Goal: Feedback & Contribution: Contribute content

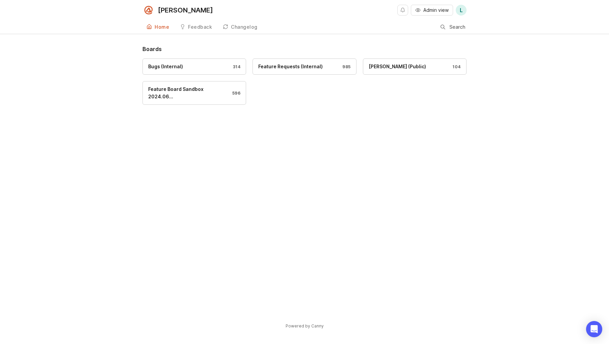
click at [306, 64] on div "Feature Requests (Internal)" at bounding box center [290, 66] width 64 height 7
click at [306, 70] on div "Feature Requests (Internal)" at bounding box center [290, 66] width 64 height 7
click at [288, 62] on link "Feature Requests (Internal) 985" at bounding box center [305, 66] width 104 height 16
click at [268, 67] on div "Feature Requests (Internal)" at bounding box center [290, 66] width 64 height 7
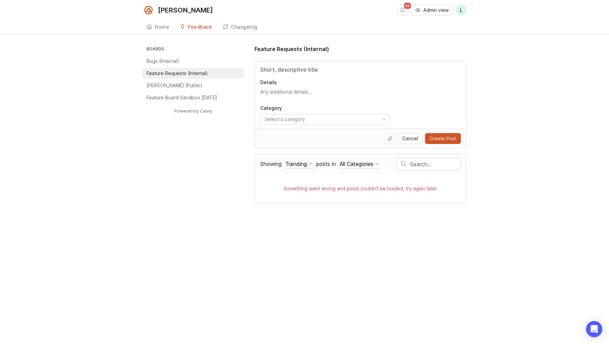
click at [286, 72] on input "Title" at bounding box center [360, 70] width 201 height 8
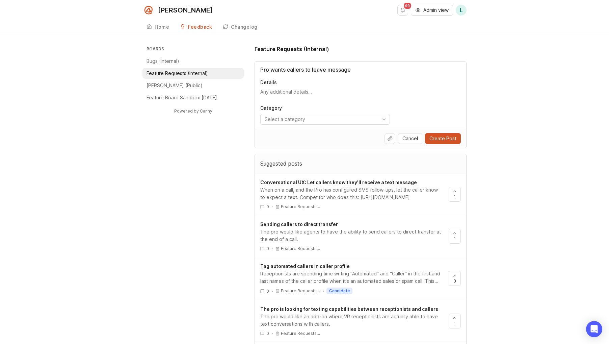
drag, startPoint x: 350, startPoint y: 73, endPoint x: 246, endPoint y: 73, distance: 104.7
click at [246, 73] on div "Boards Bugs (Internal) Feature Requests (Internal) Smith.ai (Public) Feature Bo…" at bounding box center [304, 334] width 324 height 579
paste input "Disable Follow-Up Prompts After Caller M"
type input "Disable Follow-Up Prompts After Caller Message"
click at [292, 93] on textarea "Details" at bounding box center [360, 95] width 201 height 14
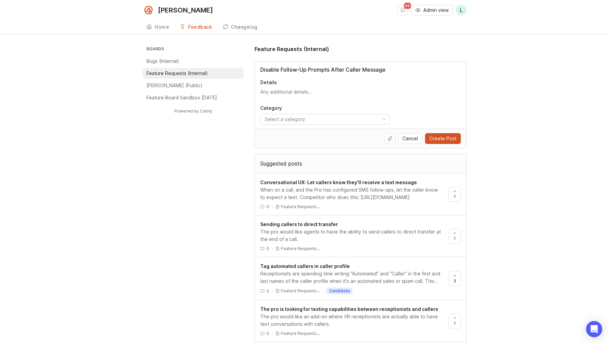
paste textarea "The PRO requests that the AI Receptionist (AIR) not ask follow-up questions aft…"
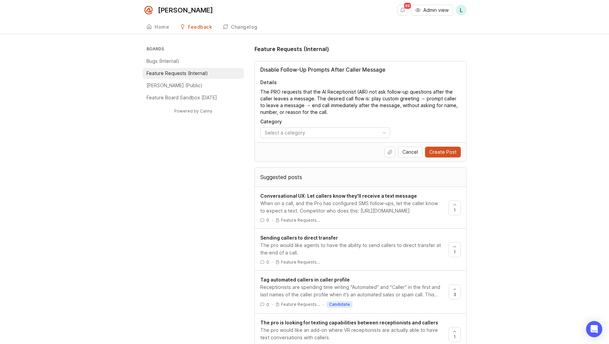
click at [366, 92] on textarea "The PRO requests that the AI Receptionist (AIR) not ask follow-up questions aft…" at bounding box center [360, 101] width 201 height 27
type textarea "The PRO requests that AIR not ask follow-up questions after the caller leaves a…"
click at [350, 70] on input "Disable Follow-Up Prompts After Caller Message" at bounding box center [360, 70] width 201 height 8
click at [330, 71] on input "Disable Follow-Up Prompts After Greeting prompts for Message" at bounding box center [360, 70] width 201 height 8
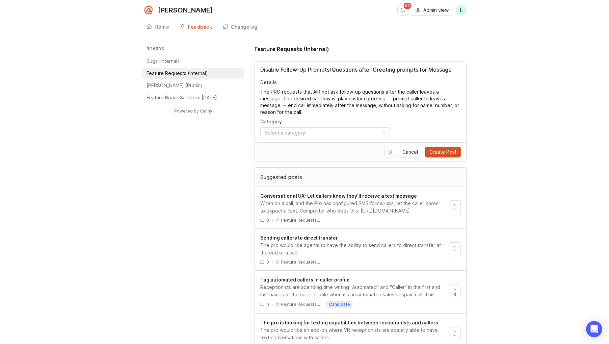
click at [376, 67] on input "Disable Follow-Up Prompts/Questions after Greeting prompts for Message" at bounding box center [360, 70] width 201 height 8
click at [429, 70] on input "Disable Follow-Up Prompts/Questions after greeting prompts for Message" at bounding box center [360, 70] width 201 height 8
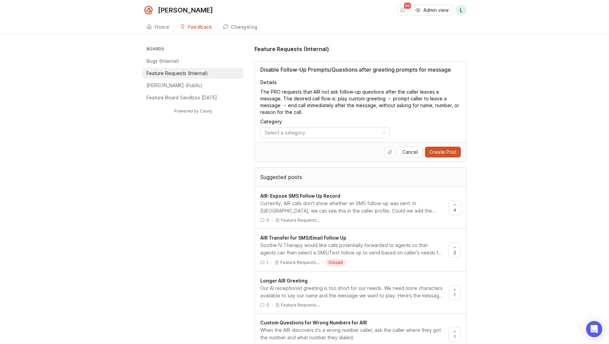
type input "Disable Follow-Up Prompts/Questions after greeting prompts for message"
click at [360, 101] on textarea "The PRO requests that AIR not ask follow-up questions after the caller leaves a…" at bounding box center [360, 101] width 201 height 27
drag, startPoint x: 297, startPoint y: 107, endPoint x: 414, endPoint y: 101, distance: 117.0
click at [414, 101] on textarea "The PRO requests that AIR not ask follow-up questions after the caller leaves a…" at bounding box center [360, 101] width 201 height 27
click at [453, 99] on textarea "The PRO requests that AIR not ask follow-up questions after the caller leaves a…" at bounding box center [360, 101] width 201 height 27
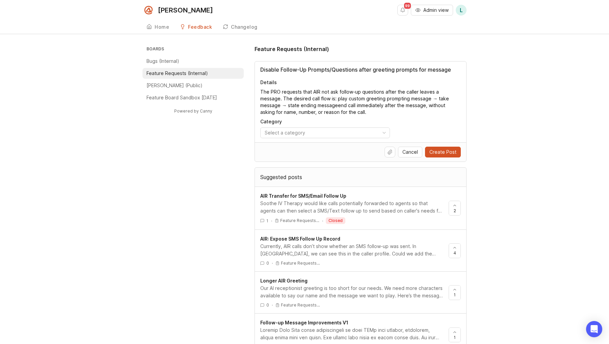
drag, startPoint x: 310, startPoint y: 107, endPoint x: 260, endPoint y: 107, distance: 49.6
click at [260, 107] on textarea "The PRO requests that AIR not ask follow-up questions after the caller leaves a…" at bounding box center [360, 101] width 201 height 27
click at [296, 106] on textarea "The PRO requests that AIR not ask follow-up questions after the caller leaves a…" at bounding box center [360, 101] width 201 height 27
drag, startPoint x: 307, startPoint y: 106, endPoint x: 273, endPoint y: 106, distance: 33.4
click at [273, 106] on textarea "The PRO requests that AIR not ask follow-up questions after the caller leaves a…" at bounding box center [360, 101] width 201 height 27
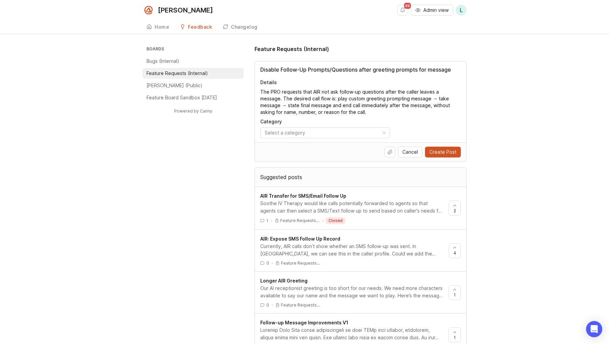
drag, startPoint x: 403, startPoint y: 107, endPoint x: 363, endPoint y: 108, distance: 40.5
click at [363, 108] on textarea "The PRO requests that AIR not ask follow-up questions after the caller leaves a…" at bounding box center [360, 101] width 201 height 27
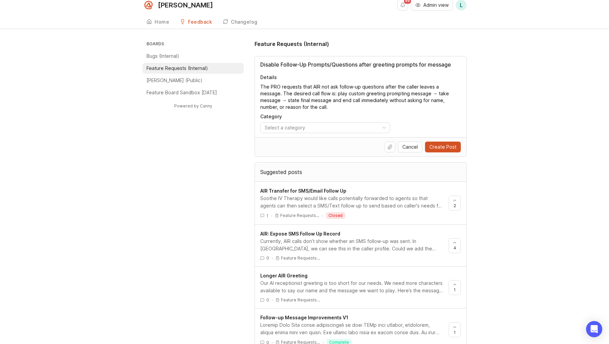
scroll to position [5, 0]
type textarea "The PRO requests that AIR not ask follow-up questions after the caller leaves a…"
click at [300, 130] on html "Smith.ai 99 Admin view L Create Home Feedback Feature Requests (Internal) 985 C…" at bounding box center [304, 167] width 609 height 344
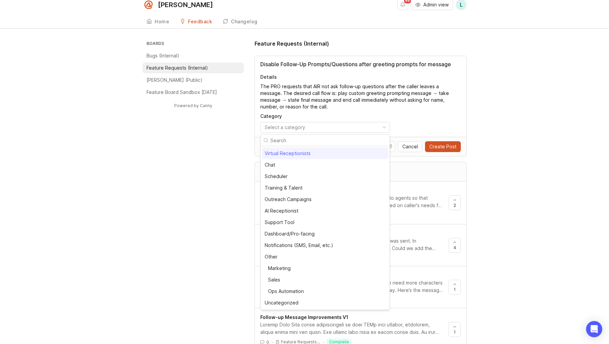
click at [301, 157] on div "Virtual Receptionists" at bounding box center [325, 153] width 126 height 11
select select
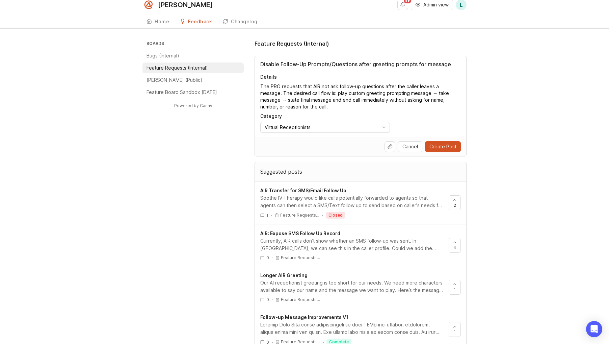
click at [390, 147] on button "Upload file" at bounding box center [390, 146] width 11 height 11
click at [312, 111] on div "Disable Follow-Up Prompts/Questions after greeting prompts for message Details …" at bounding box center [360, 96] width 211 height 81
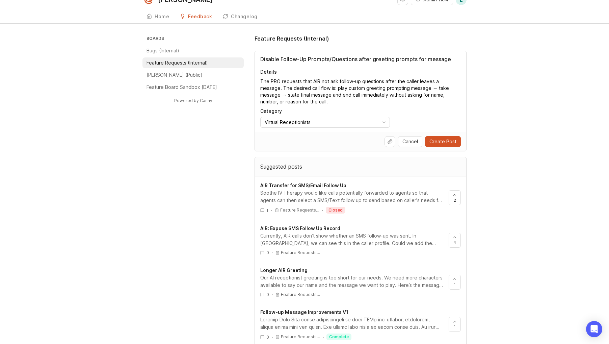
scroll to position [14, 0]
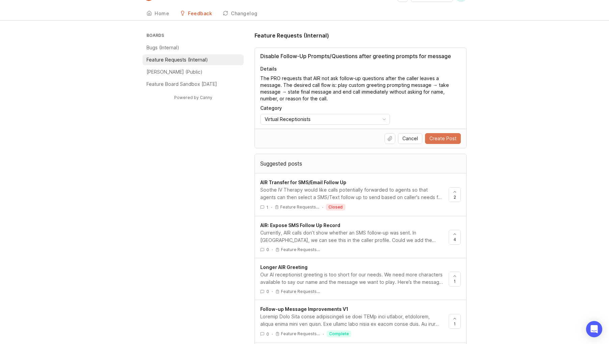
click at [447, 142] on button "Create Post" at bounding box center [443, 138] width 36 height 11
click at [440, 138] on span "Create Post" at bounding box center [442, 138] width 27 height 7
click at [438, 140] on span "Create Post" at bounding box center [442, 138] width 27 height 7
click at [276, 80] on textarea "The PRO requests that AIR not ask follow-up questions after the caller leaves a…" at bounding box center [360, 88] width 201 height 27
click at [279, 80] on textarea "The PRO requests that AIR not ask follow-up questions after the caller leaves a…" at bounding box center [360, 88] width 201 height 27
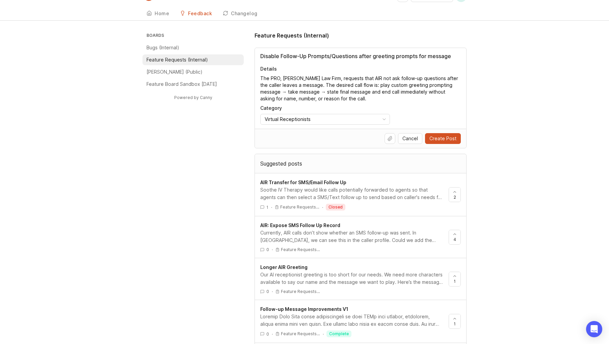
type textarea "The PRO, [PERSON_NAME] Law Firm, requests that AIR not ask follow-up questions …"
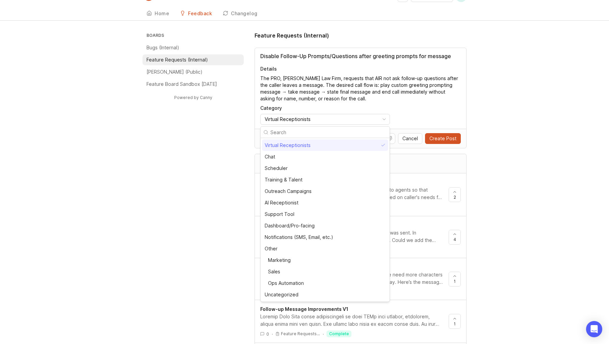
click at [334, 119] on html "Smith.ai 99 Admin view L Create Home Feedback Feature Requests (Internal) 985 C…" at bounding box center [304, 158] width 609 height 344
click at [315, 145] on div "Virtual Receptionists" at bounding box center [325, 144] width 126 height 11
click at [294, 120] on html "Smith.ai 99 Admin view L Create Home Feedback Feature Requests (Internal) 985 C…" at bounding box center [304, 158] width 609 height 344
click at [295, 204] on div "AI Receptionist" at bounding box center [282, 202] width 34 height 7
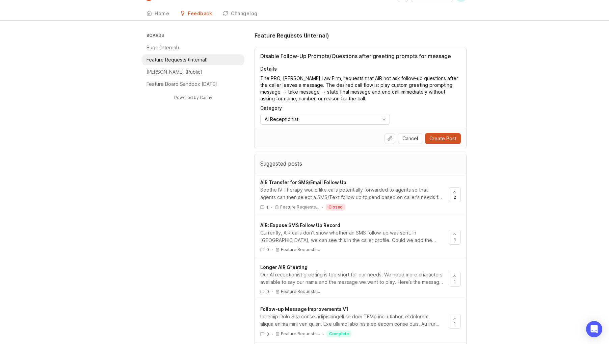
click at [319, 124] on html "Smith.ai 99 Admin view L Create Home Feedback Feature Requests (Internal) 985 C…" at bounding box center [304, 158] width 609 height 344
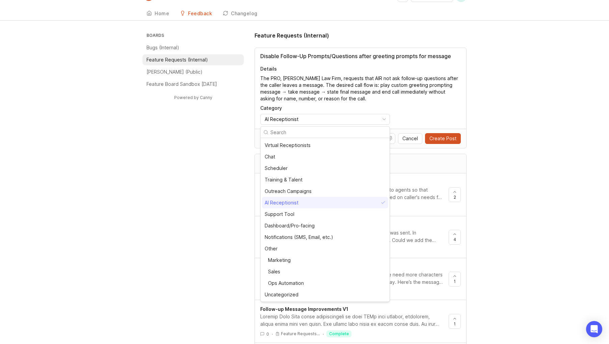
click at [302, 203] on div "AI Receptionist" at bounding box center [325, 202] width 126 height 11
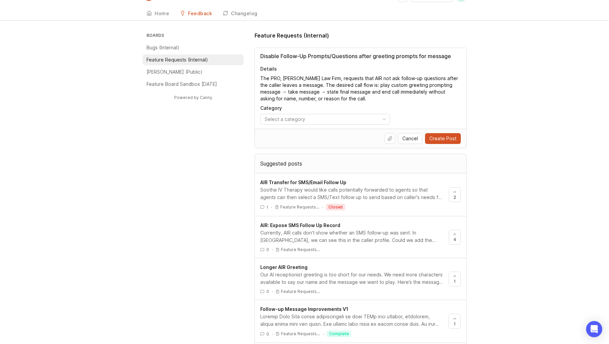
click at [311, 113] on div "Category Select a category" at bounding box center [360, 115] width 201 height 20
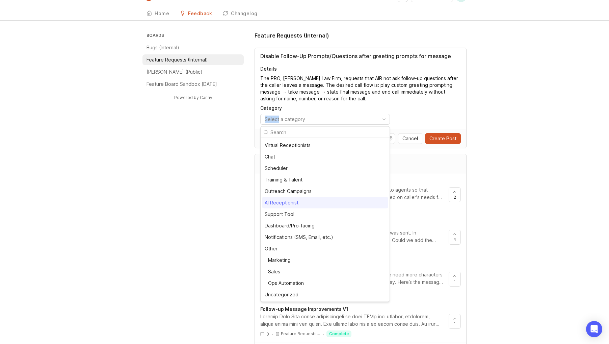
click at [310, 116] on html "Smith.ai 99 Admin view L Create Home Feedback Feature Requests (Internal) 985 C…" at bounding box center [304, 158] width 609 height 344
click at [311, 206] on div "AI Receptionist" at bounding box center [325, 202] width 126 height 11
select select
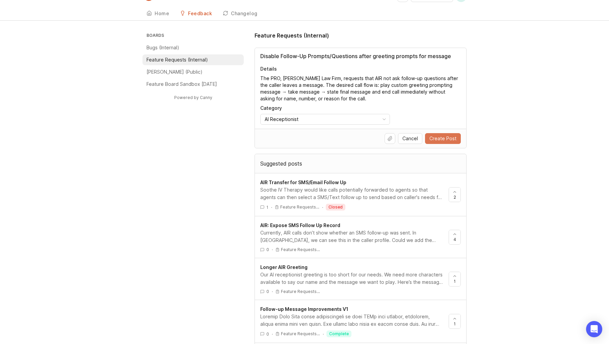
click at [436, 136] on span "Create Post" at bounding box center [442, 138] width 27 height 7
click at [336, 123] on html "Smith.ai 99 Admin view L Create Home Feedback Feature Requests (Internal) 985 C…" at bounding box center [304, 158] width 609 height 344
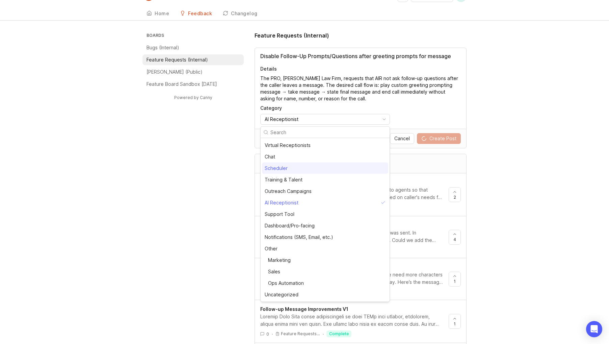
click at [405, 125] on html "Smith.ai 99 Admin view L Create Home Feedback Feature Requests (Internal) 985 C…" at bounding box center [304, 158] width 609 height 344
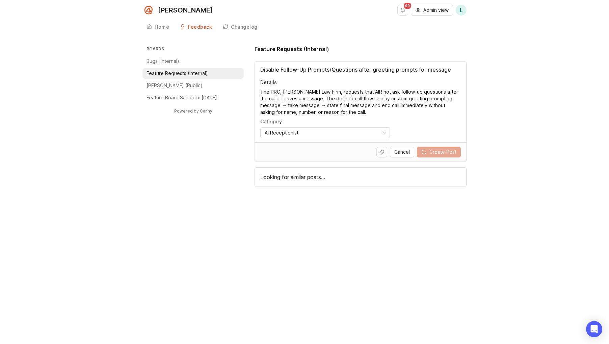
click at [467, 271] on div "Smith.ai 99 Admin view L Create Home Feedback Feature Requests (Internal) 985 C…" at bounding box center [304, 172] width 609 height 344
